Goal: Check status: Check status

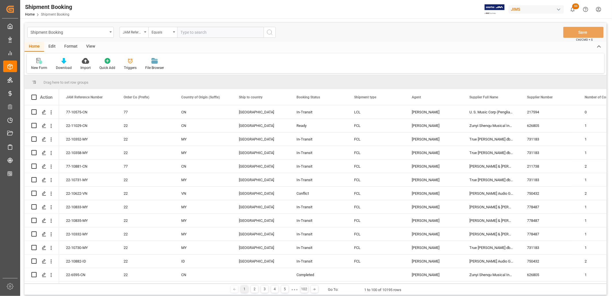
click at [184, 31] on input "text" at bounding box center [220, 32] width 86 height 11
type input "77-11072-TW"
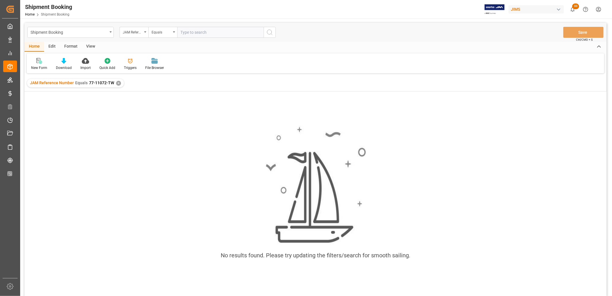
click at [117, 82] on div "✕" at bounding box center [118, 83] width 5 height 5
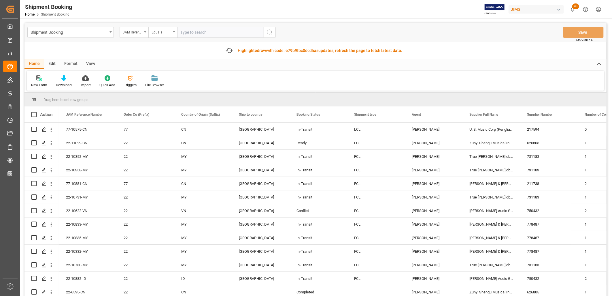
click at [183, 32] on input "text" at bounding box center [220, 32] width 86 height 11
type input "77-11010-TW"
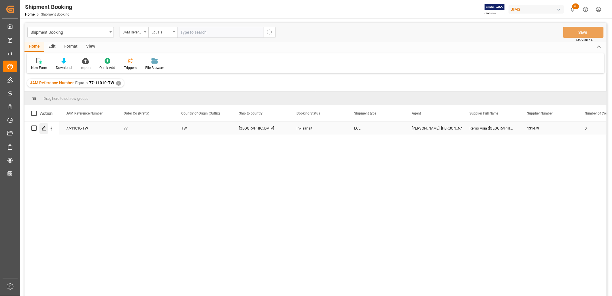
click at [43, 127] on polygon "Press SPACE to select this row." at bounding box center [43, 127] width 3 height 3
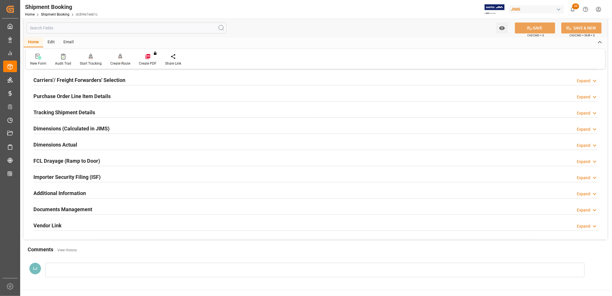
scroll to position [96, 0]
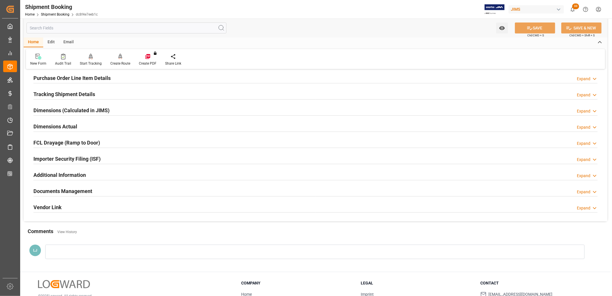
click at [84, 190] on h2 "Documents Management" at bounding box center [62, 191] width 59 height 8
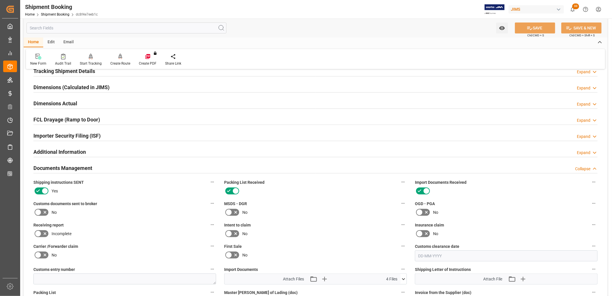
scroll to position [256, 0]
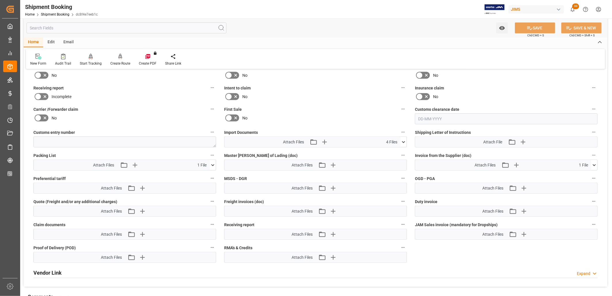
click at [404, 140] on icon at bounding box center [403, 142] width 6 height 6
click at [324, 139] on icon "button" at bounding box center [323, 141] width 5 height 5
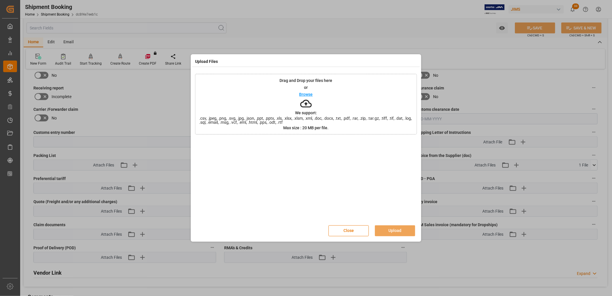
click at [308, 93] on p "Browse" at bounding box center [306, 94] width 14 height 4
click at [395, 226] on button "Upload" at bounding box center [395, 230] width 40 height 11
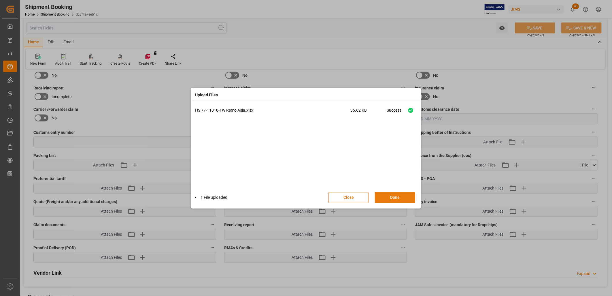
click at [395, 194] on button "Done" at bounding box center [395, 197] width 40 height 11
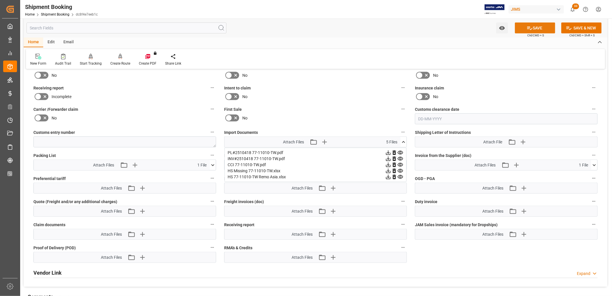
click at [529, 25] on icon at bounding box center [530, 28] width 6 height 6
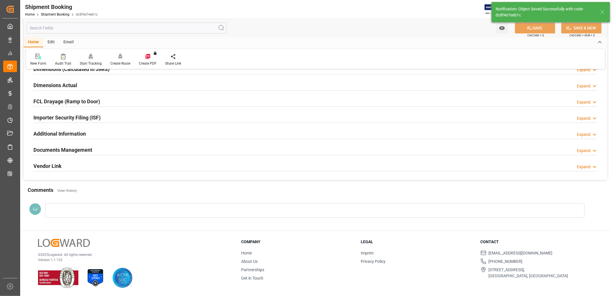
scroll to position [137, 0]
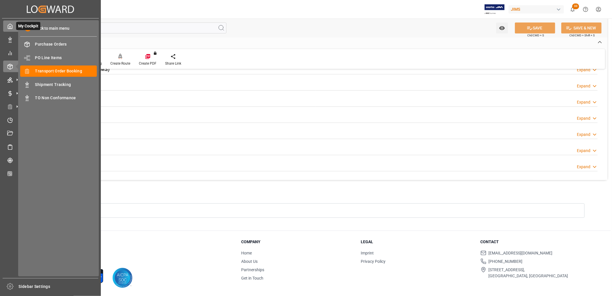
click at [10, 26] on polyline at bounding box center [10, 27] width 1 height 2
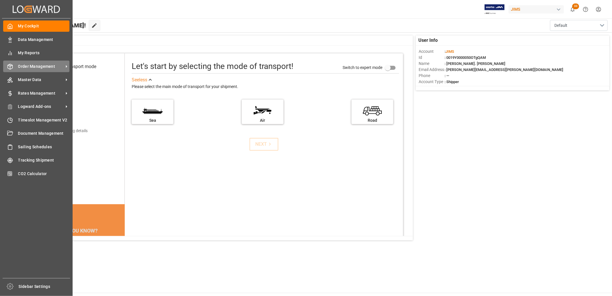
click at [46, 66] on span "Order Management" at bounding box center [41, 66] width 46 height 6
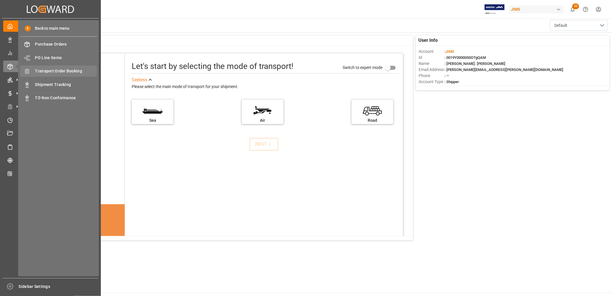
click at [71, 69] on span "Transport Order Booking" at bounding box center [66, 71] width 62 height 6
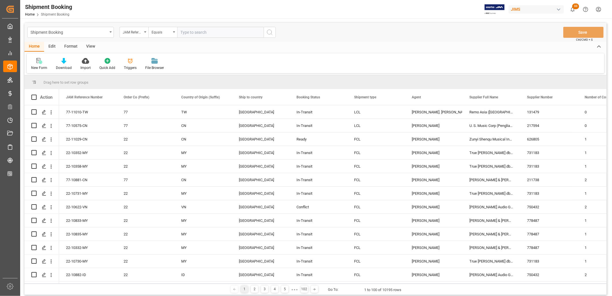
click at [185, 32] on input "text" at bounding box center [220, 32] width 86 height 11
type input "22-10702-ID"
click at [272, 31] on icon "search button" at bounding box center [269, 32] width 7 height 7
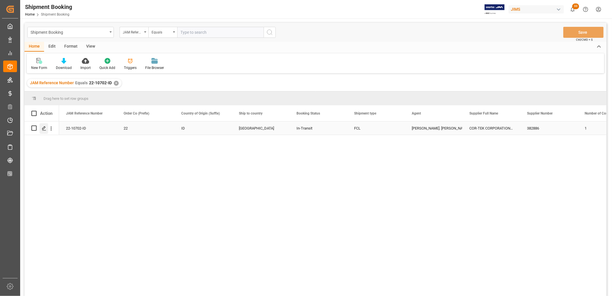
click at [43, 128] on icon "Press SPACE to select this row." at bounding box center [44, 128] width 5 height 5
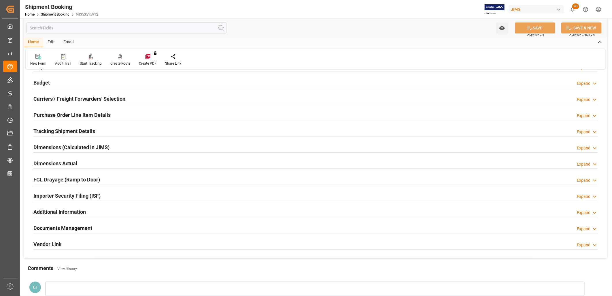
scroll to position [64, 0]
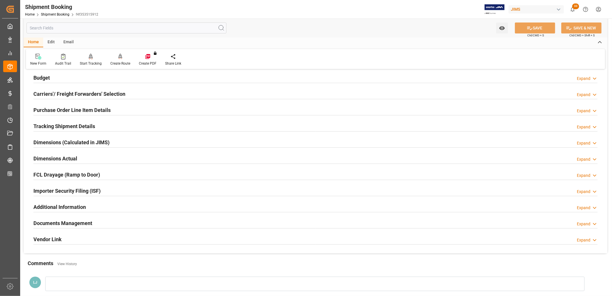
click at [94, 109] on h2 "Purchase Order Line Item Details" at bounding box center [71, 110] width 77 height 8
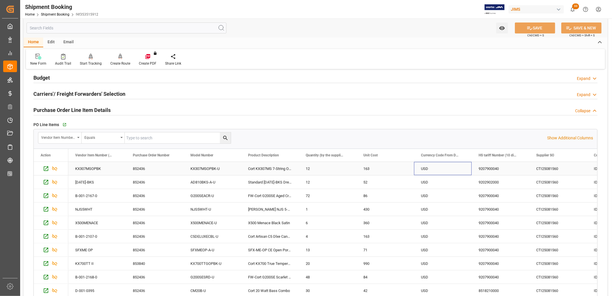
click at [427, 167] on div "USD" at bounding box center [443, 168] width 58 height 13
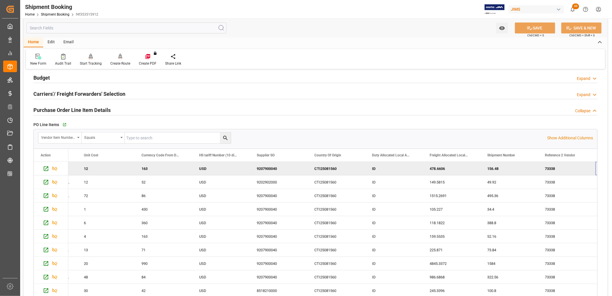
scroll to position [0, 279]
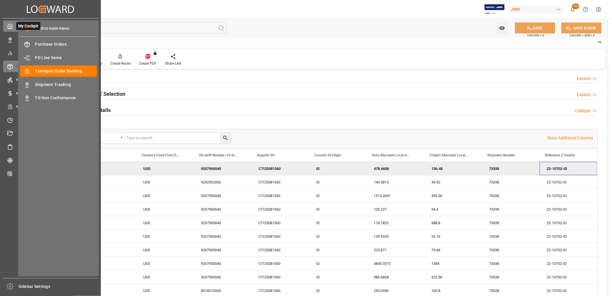
click at [12, 25] on icon at bounding box center [10, 26] width 4 height 5
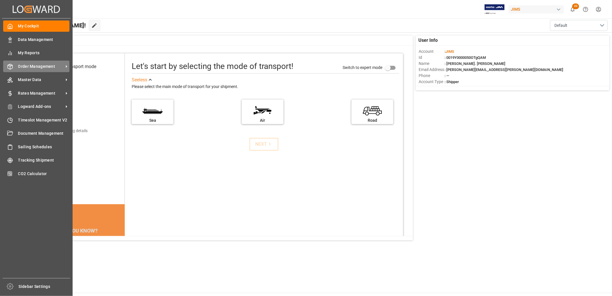
click at [36, 62] on div "Order Management Order Management" at bounding box center [36, 65] width 66 height 11
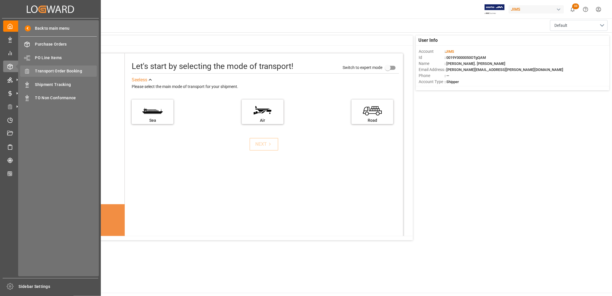
click at [67, 70] on span "Transport Order Booking" at bounding box center [66, 71] width 62 height 6
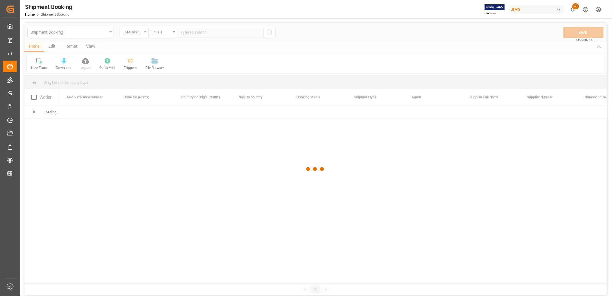
click at [186, 31] on div at bounding box center [315, 169] width 582 height 292
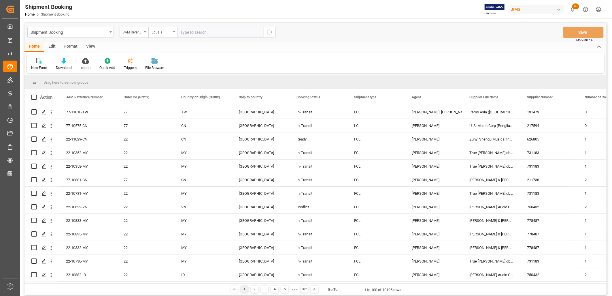
click at [185, 33] on input "text" at bounding box center [220, 32] width 86 height 11
type input "22-11288-ID"
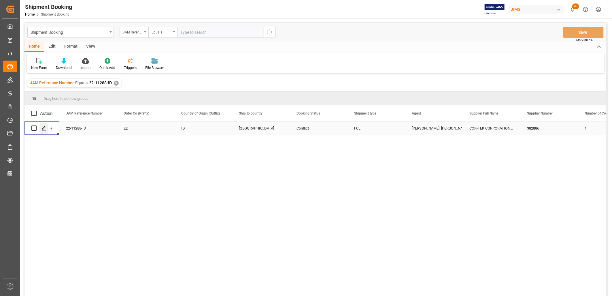
click at [43, 128] on icon "Press SPACE to select this row." at bounding box center [44, 128] width 5 height 5
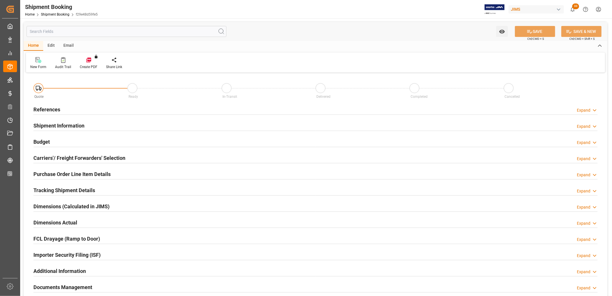
type input "[DATE]"
click at [56, 107] on h2 "References" at bounding box center [46, 109] width 27 height 8
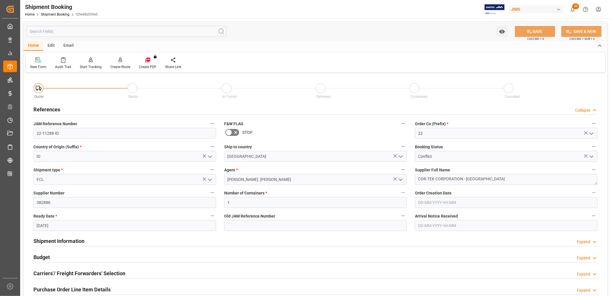
click at [591, 155] on icon "open menu" at bounding box center [591, 156] width 7 height 7
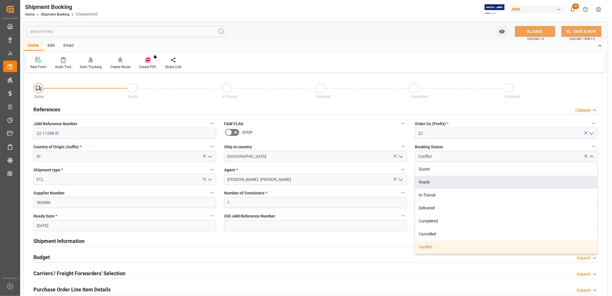
click at [427, 180] on div "Ready" at bounding box center [506, 181] width 182 height 13
type input "Ready"
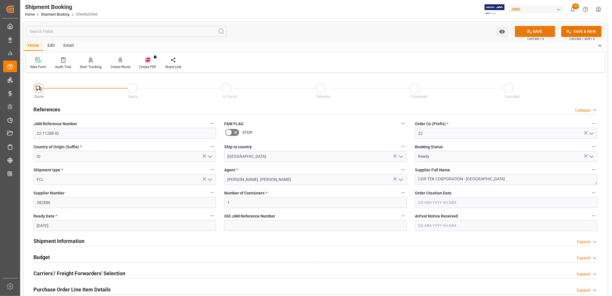
click at [538, 29] on button "SAVE" at bounding box center [535, 31] width 40 height 11
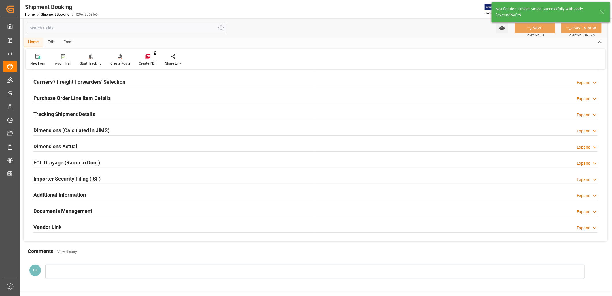
scroll to position [73, 0]
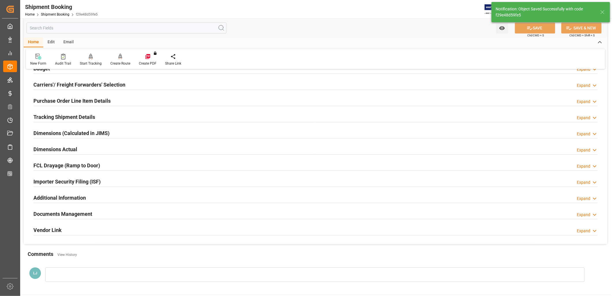
click at [82, 84] on h2 "Carriers'/ Freight Forwarders' Selection" at bounding box center [79, 85] width 92 height 8
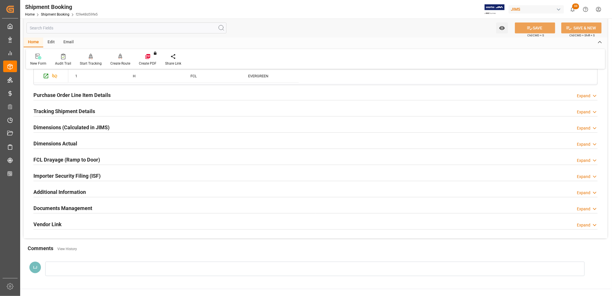
scroll to position [233, 0]
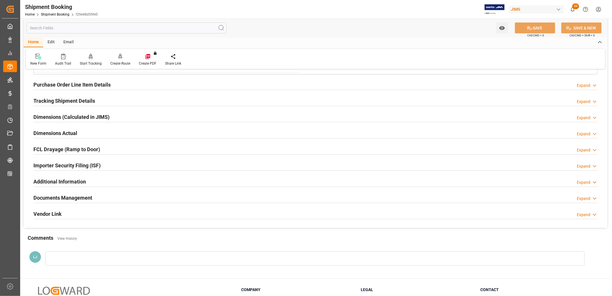
click at [42, 100] on h2 "Tracking Shipment Details" at bounding box center [64, 101] width 62 height 8
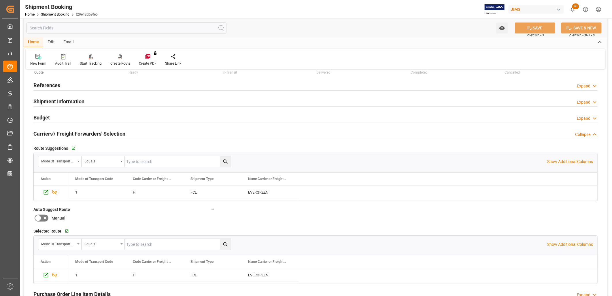
scroll to position [0, 0]
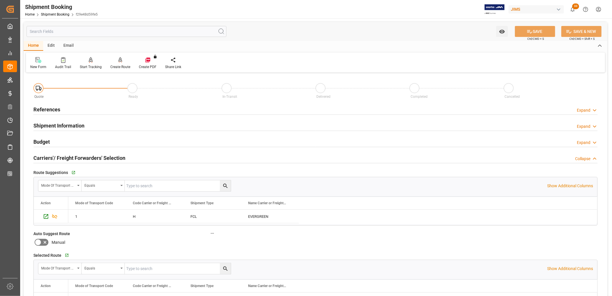
click at [68, 124] on h2 "Shipment Information" at bounding box center [58, 126] width 51 height 8
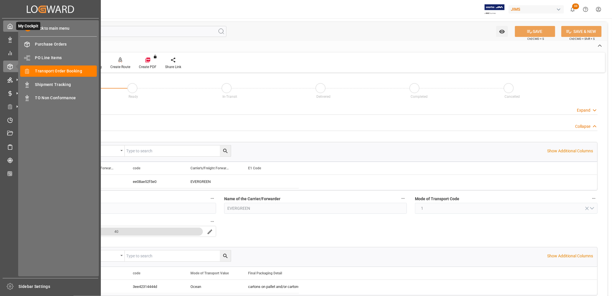
click at [12, 28] on icon at bounding box center [10, 26] width 6 height 6
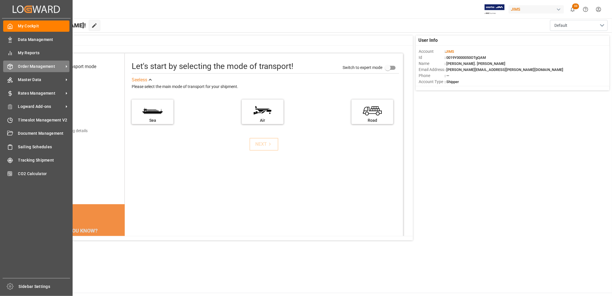
click at [56, 65] on span "Order Management" at bounding box center [41, 66] width 46 height 6
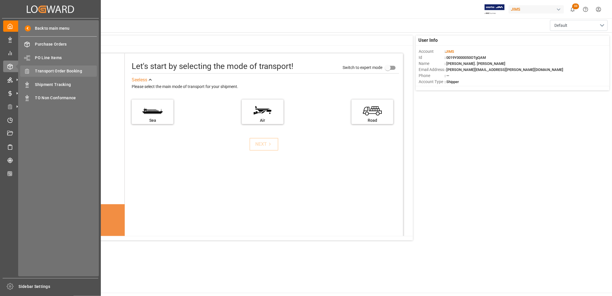
click at [75, 68] on span "Transport Order Booking" at bounding box center [66, 71] width 62 height 6
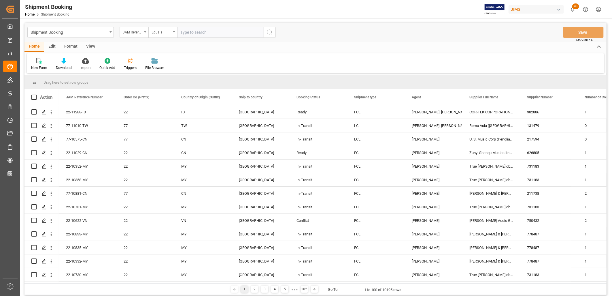
click at [185, 32] on input "text" at bounding box center [220, 32] width 86 height 11
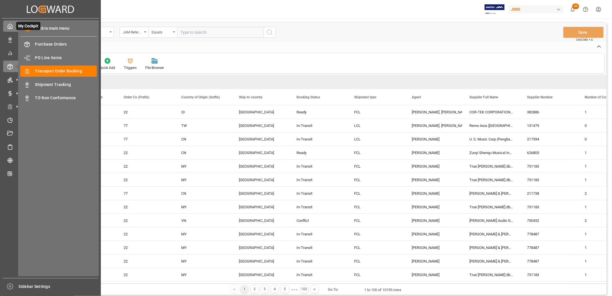
click at [8, 25] on icon at bounding box center [10, 26] width 4 height 5
